Goal: Task Accomplishment & Management: Use online tool/utility

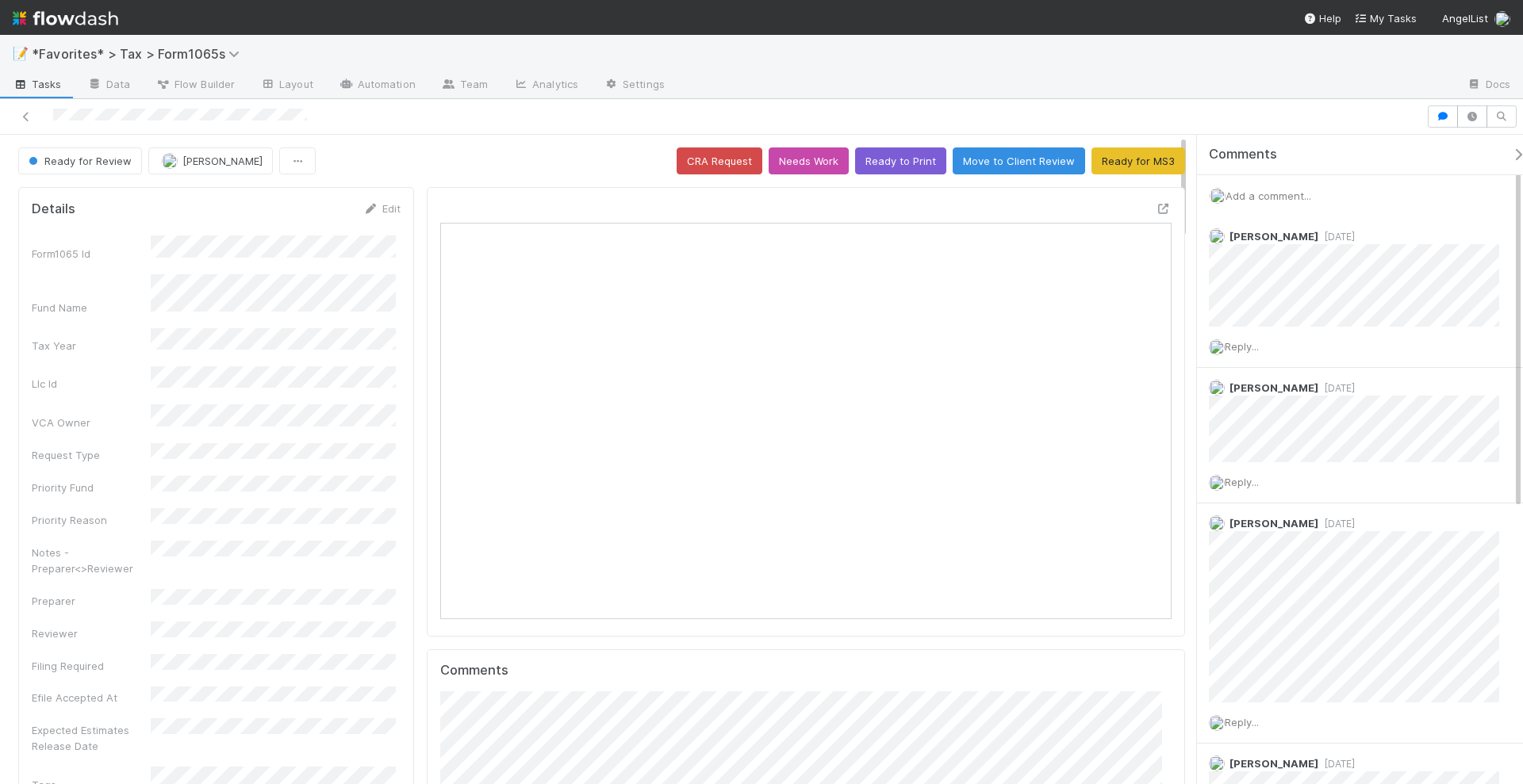
scroll to position [308, 707]
click at [503, 153] on div "Ready for Review Michael Binck CRA Request Needs Work Ready to Print Move to Cl…" at bounding box center [601, 161] width 1167 height 27
click at [446, 150] on div "Ready for Review Michael Binck CRA Request Needs Work Ready to Print Move to Cl…" at bounding box center [601, 161] width 1167 height 27
click at [433, 150] on div "Ready for Review Michael Binck CRA Request Needs Work Ready to Print Move to Cl…" at bounding box center [601, 161] width 1167 height 27
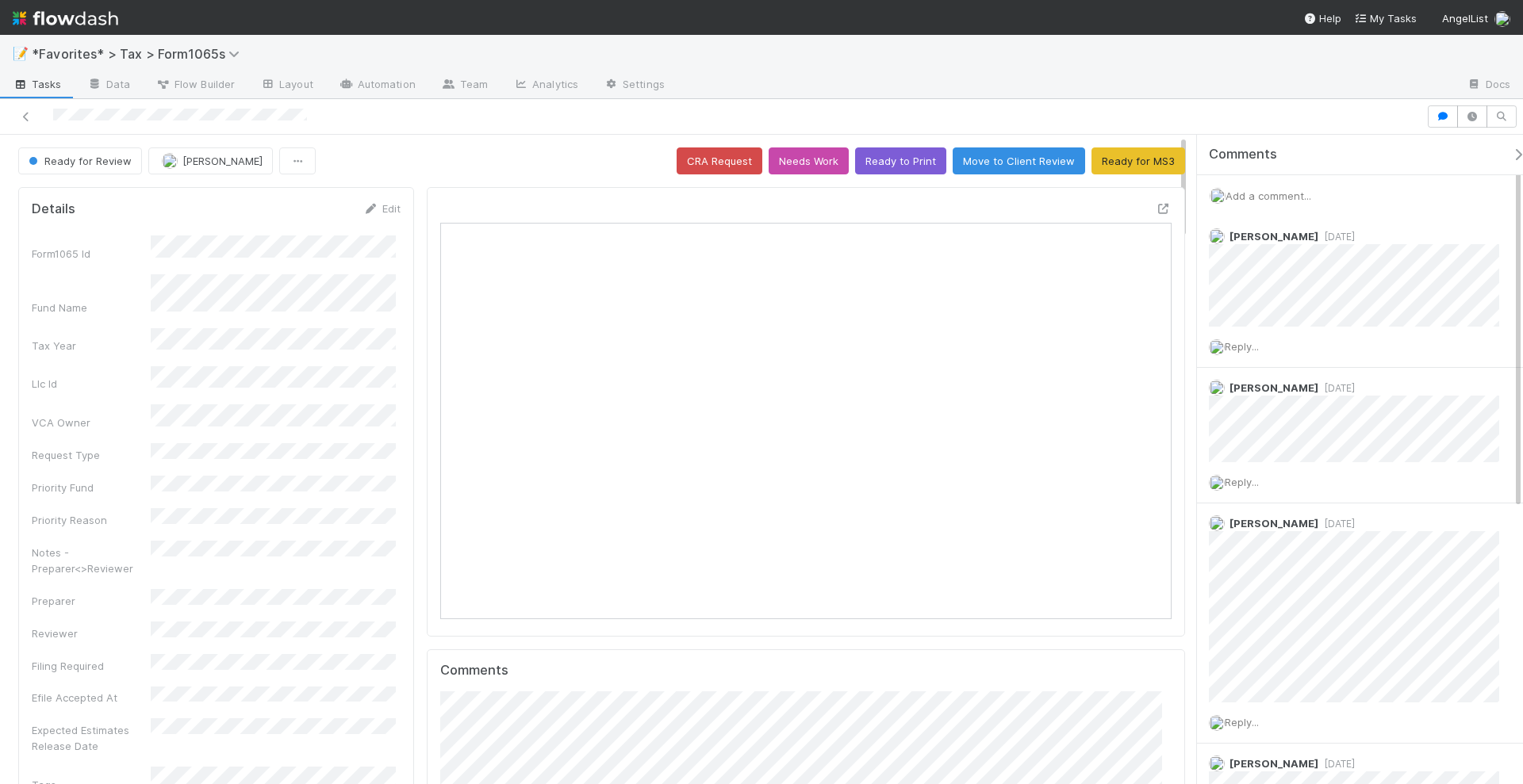
click at [435, 153] on div "Ready for Review Michael Binck CRA Request Needs Work Ready to Print Move to Cl…" at bounding box center [601, 161] width 1167 height 27
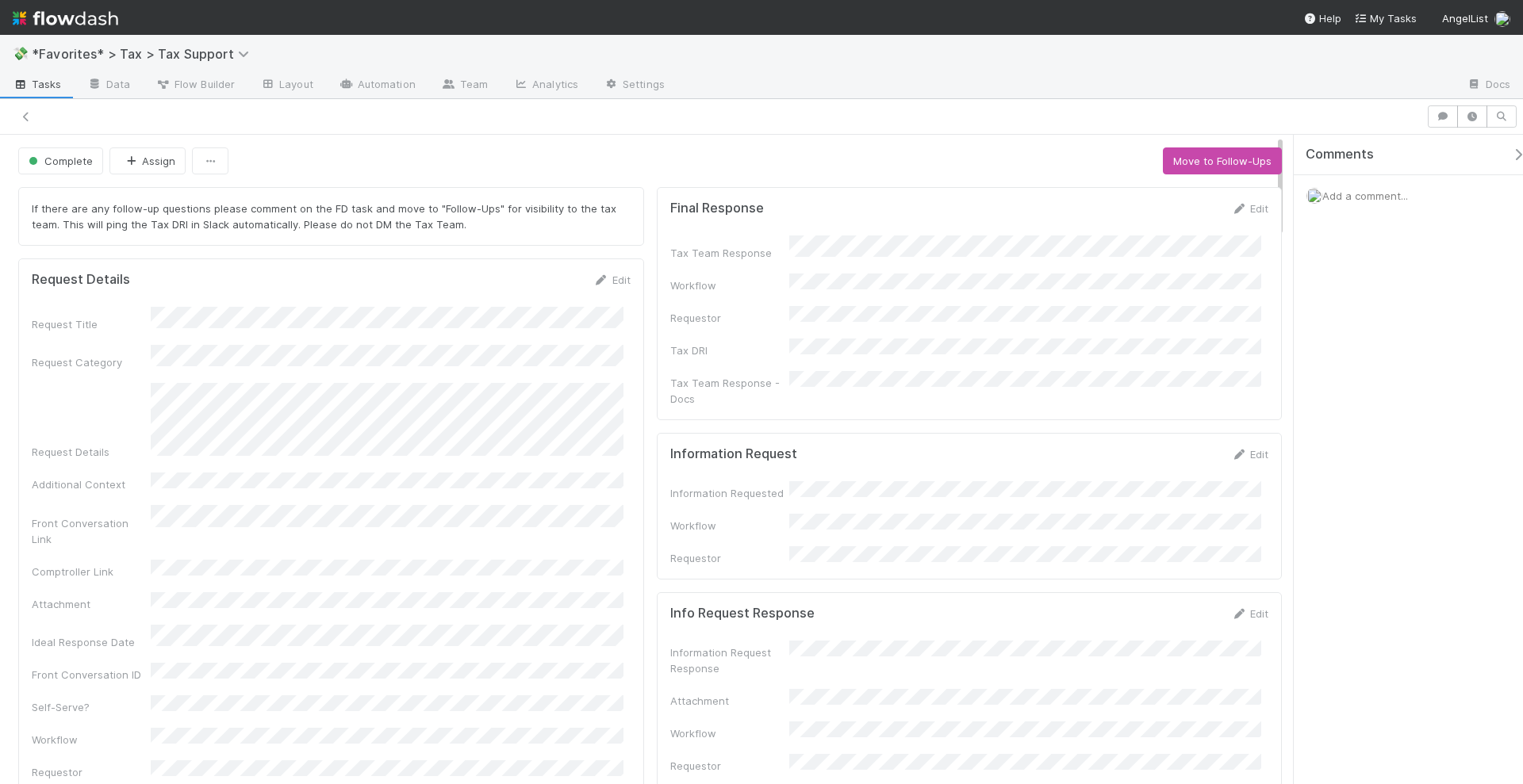
click at [597, 157] on div "Complete Assign Move to Follow-Ups" at bounding box center [650, 161] width 1264 height 27
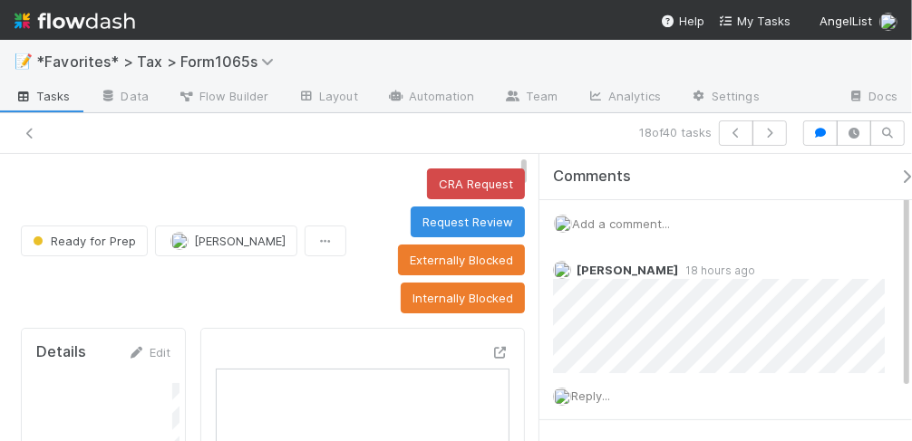
scroll to position [352, 266]
